Goal: Check status

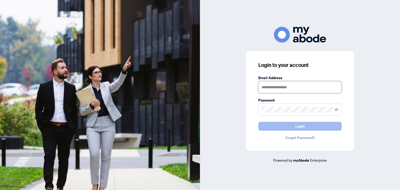
type input "**********"
click at [299, 127] on span "Login" at bounding box center [300, 126] width 9 height 8
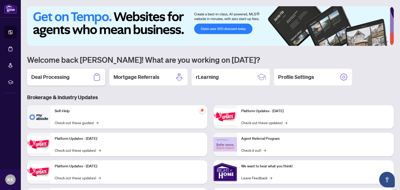
click at [75, 81] on div "Deal Processing" at bounding box center [66, 77] width 78 height 17
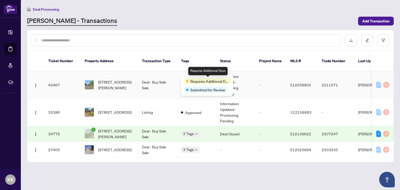
click at [196, 79] on span "Requires Additional Docs" at bounding box center [210, 81] width 39 height 6
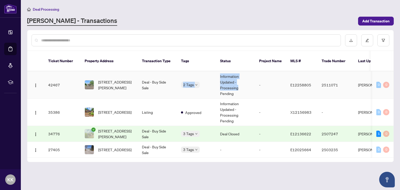
drag, startPoint x: 161, startPoint y: 80, endPoint x: 251, endPoint y: 83, distance: 90.2
click at [251, 83] on tr "42467 [STREET_ADDRESS][PERSON_NAME] Deal - Buy Side Sale 2 Tags Information Upd…" at bounding box center [280, 84] width 507 height 27
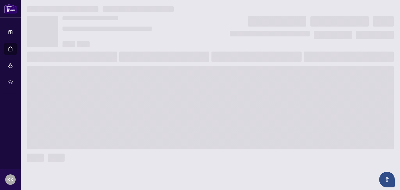
click at [251, 83] on span at bounding box center [210, 107] width 367 height 83
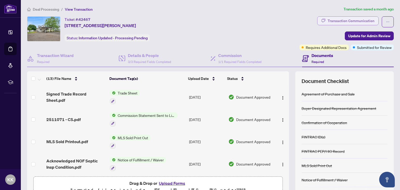
click at [344, 21] on div "Transaction Communication" at bounding box center [351, 21] width 47 height 8
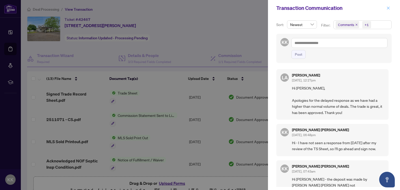
click at [388, 9] on icon "close" at bounding box center [389, 8] width 4 height 4
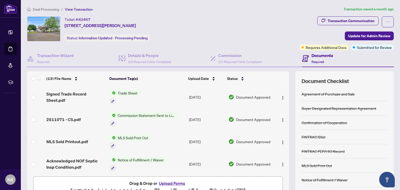
click at [74, 9] on span "View Transaction" at bounding box center [79, 9] width 28 height 5
click at [52, 8] on span "Deal Processing" at bounding box center [46, 9] width 26 height 5
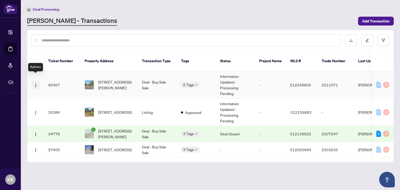
click at [36, 83] on img "button" at bounding box center [36, 85] width 4 height 4
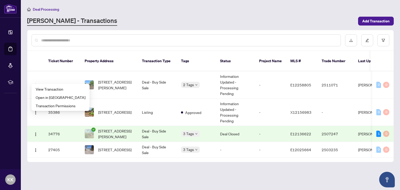
click at [122, 23] on div "[PERSON_NAME] - Transactions" at bounding box center [191, 20] width 328 height 9
